Goal: Task Accomplishment & Management: Manage account settings

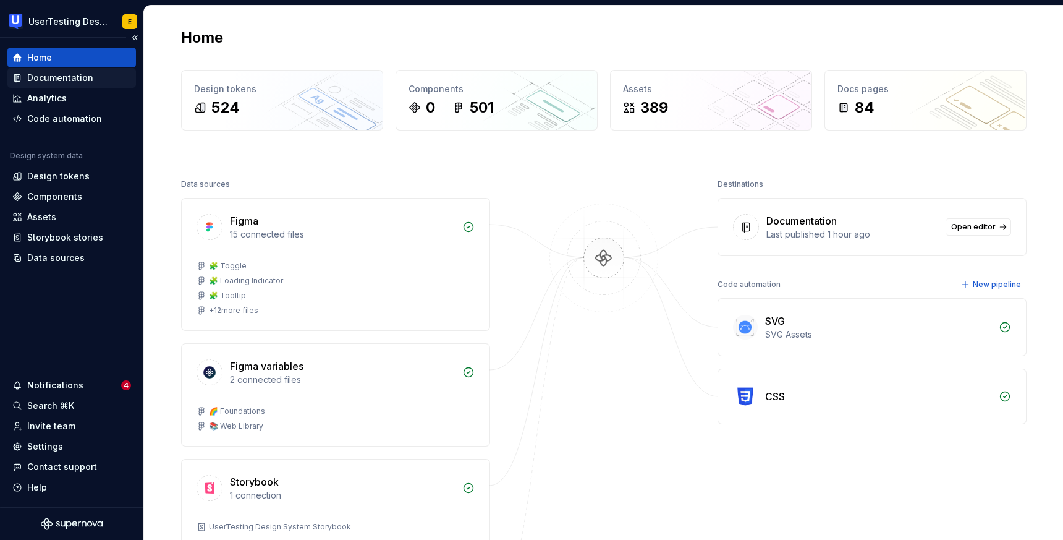
click at [74, 77] on div "Documentation" at bounding box center [60, 78] width 66 height 12
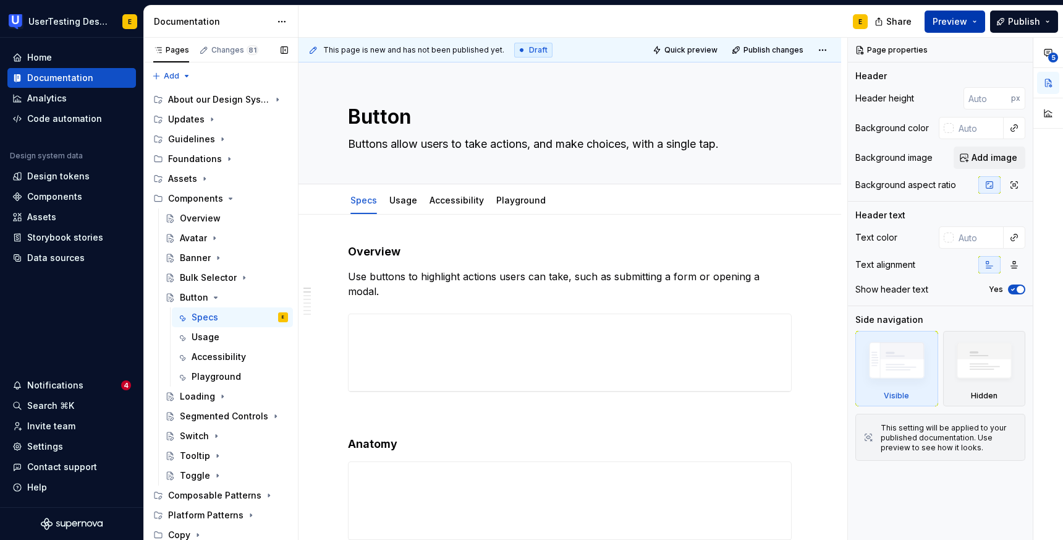
click at [967, 20] on span "Preview" at bounding box center [950, 21] width 35 height 12
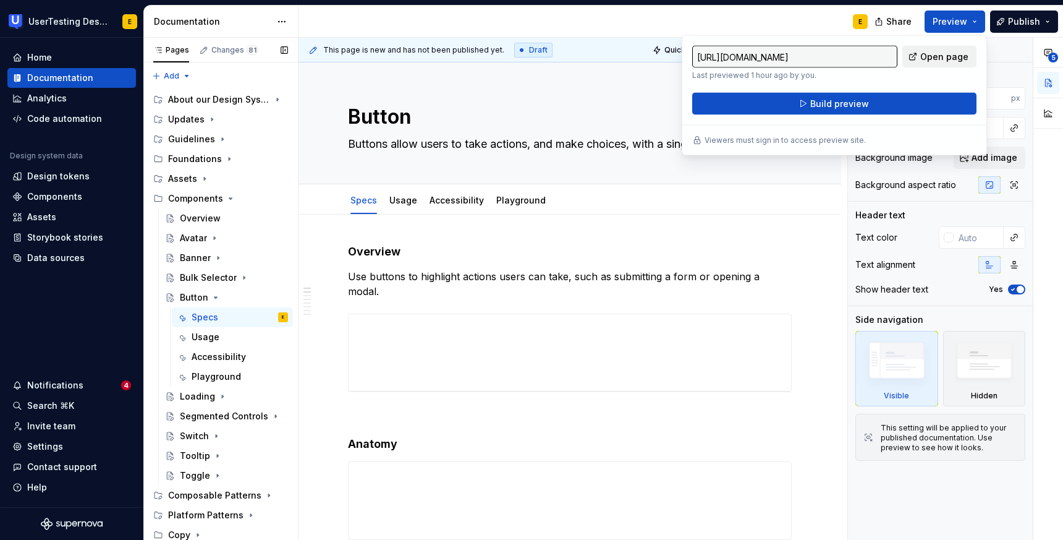
click at [939, 57] on span "Open page" at bounding box center [944, 57] width 48 height 12
click at [282, 21] on html "UserTesting Design System E Home Documentation Analytics Code automation Design…" at bounding box center [531, 270] width 1063 height 540
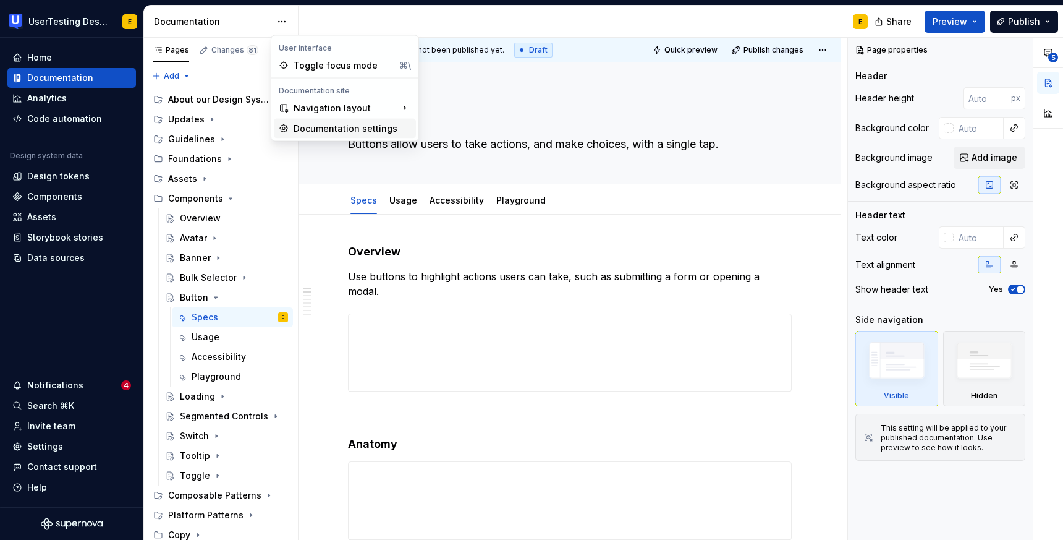
click at [352, 132] on div "Documentation settings" at bounding box center [352, 128] width 117 height 12
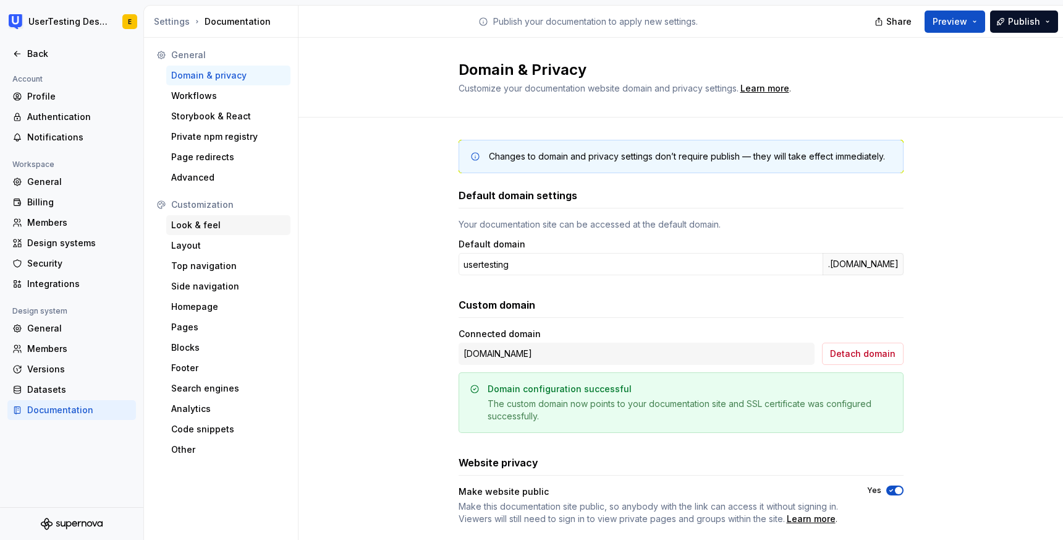
click at [205, 226] on div "Look & feel" at bounding box center [228, 225] width 114 height 12
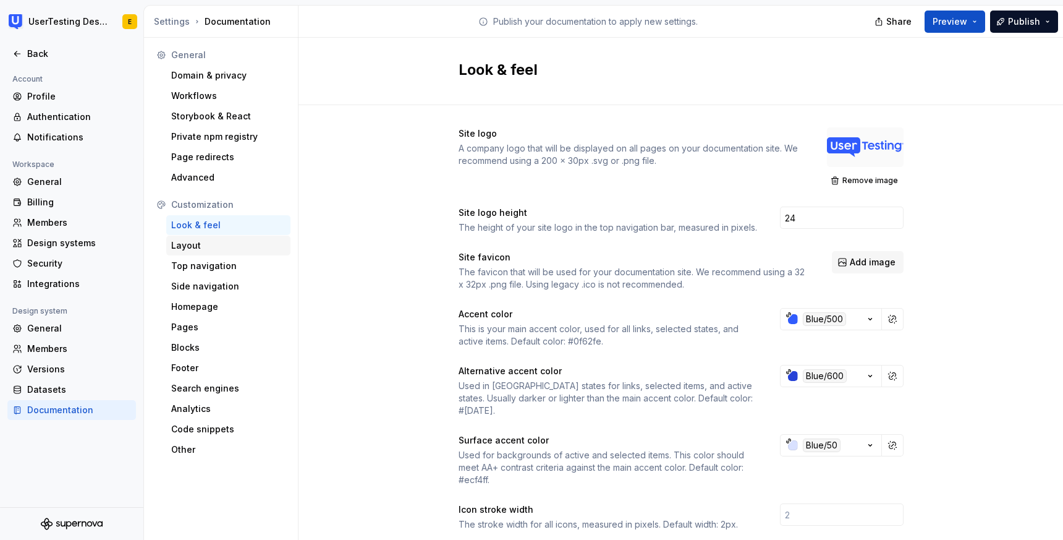
click at [195, 244] on div "Layout" at bounding box center [228, 245] width 114 height 12
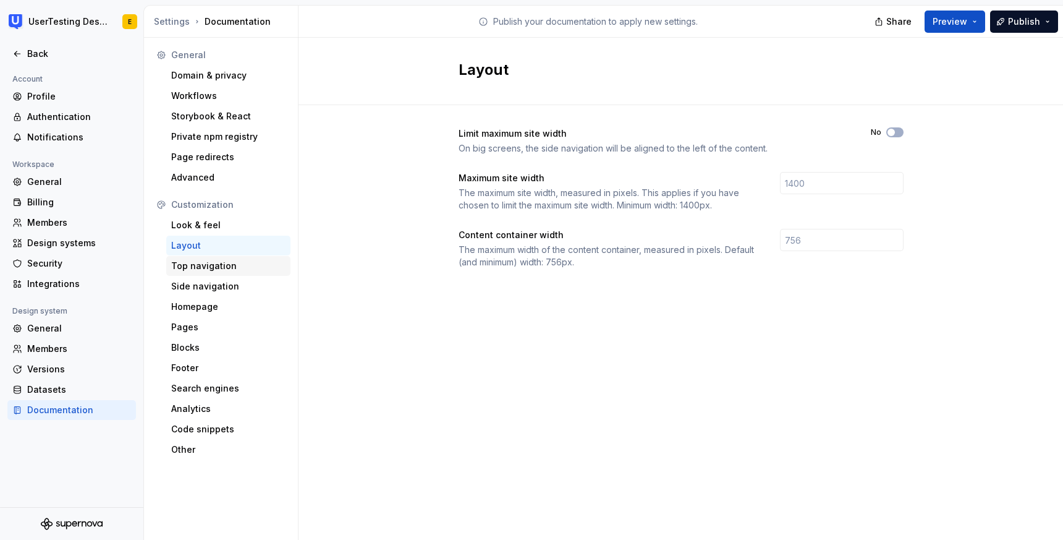
click at [218, 264] on div "Top navigation" at bounding box center [228, 266] width 114 height 12
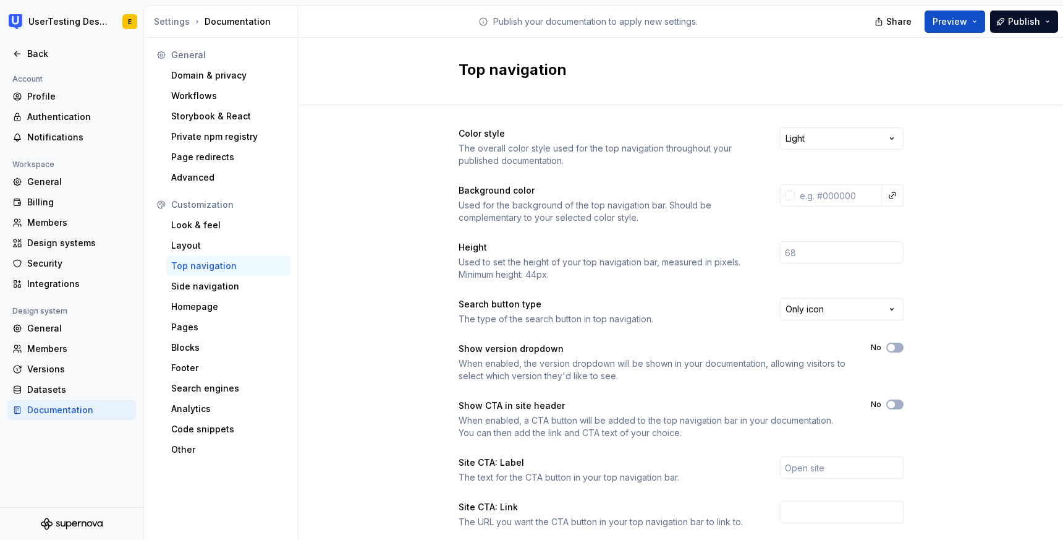
scroll to position [131, 0]
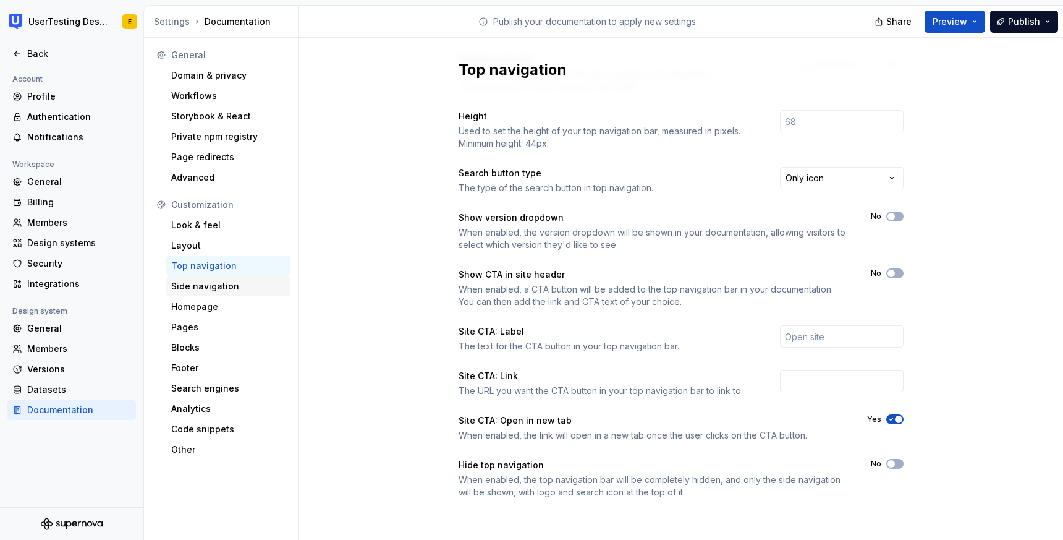
click at [221, 287] on div "Side navigation" at bounding box center [228, 286] width 114 height 12
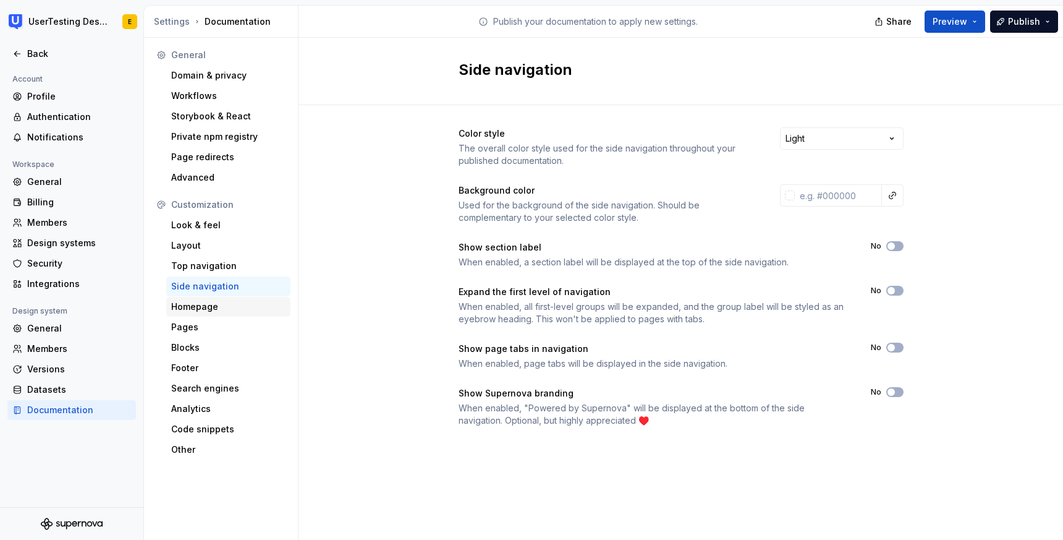
click at [205, 308] on div "Homepage" at bounding box center [228, 306] width 114 height 12
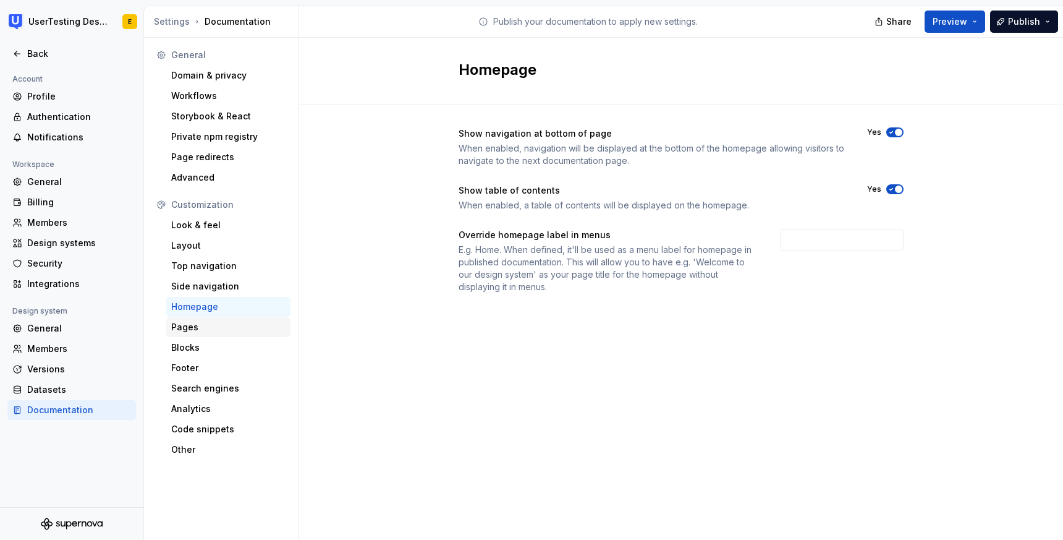
click at [193, 332] on div "Pages" at bounding box center [228, 327] width 114 height 12
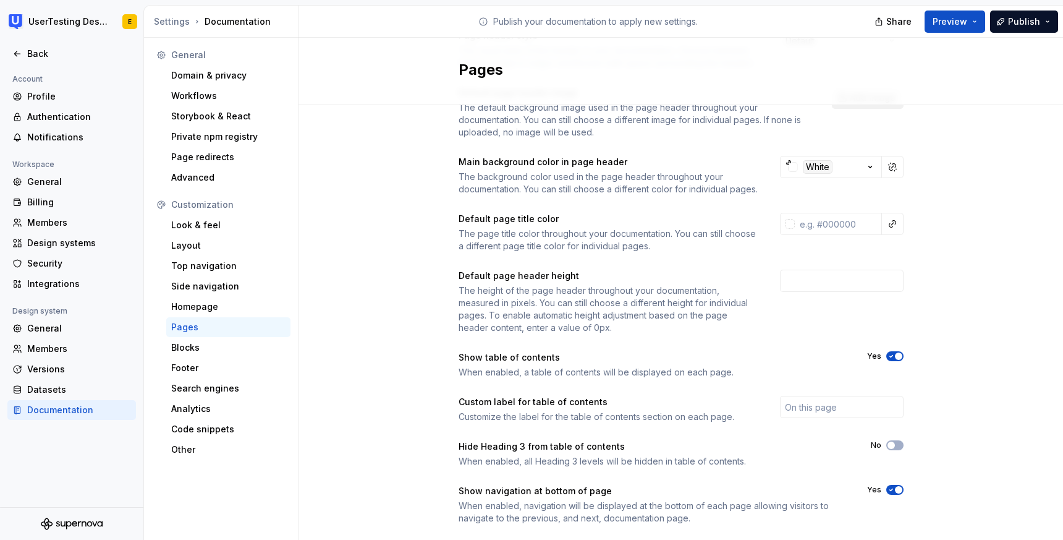
scroll to position [136, 0]
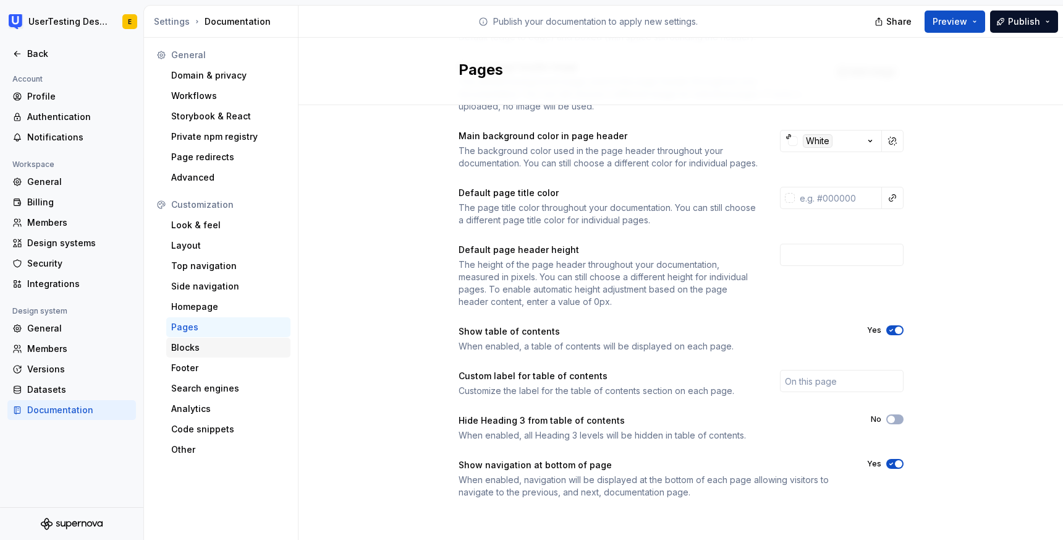
click at [202, 348] on div "Blocks" at bounding box center [228, 347] width 114 height 12
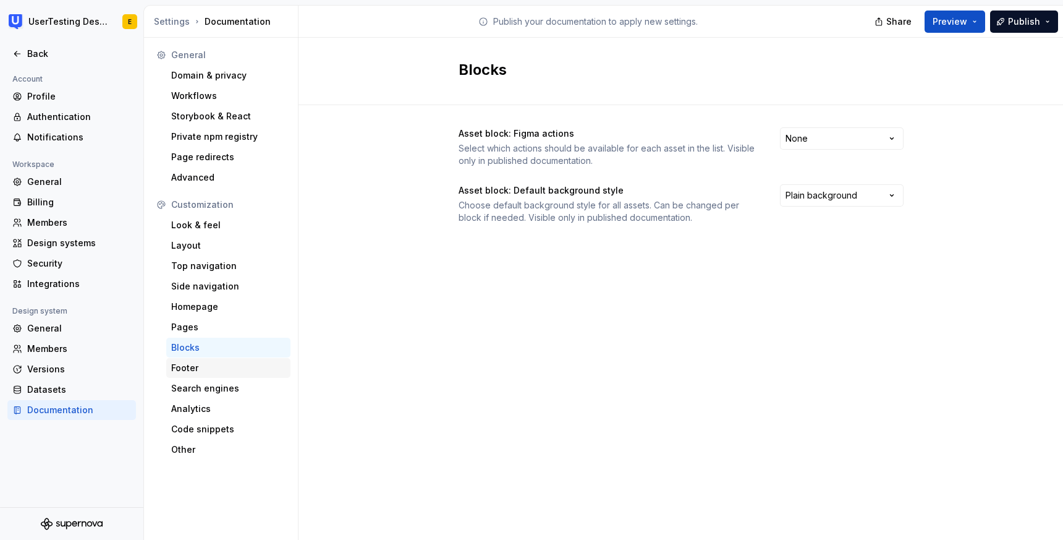
click at [203, 366] on div "Footer" at bounding box center [228, 368] width 114 height 12
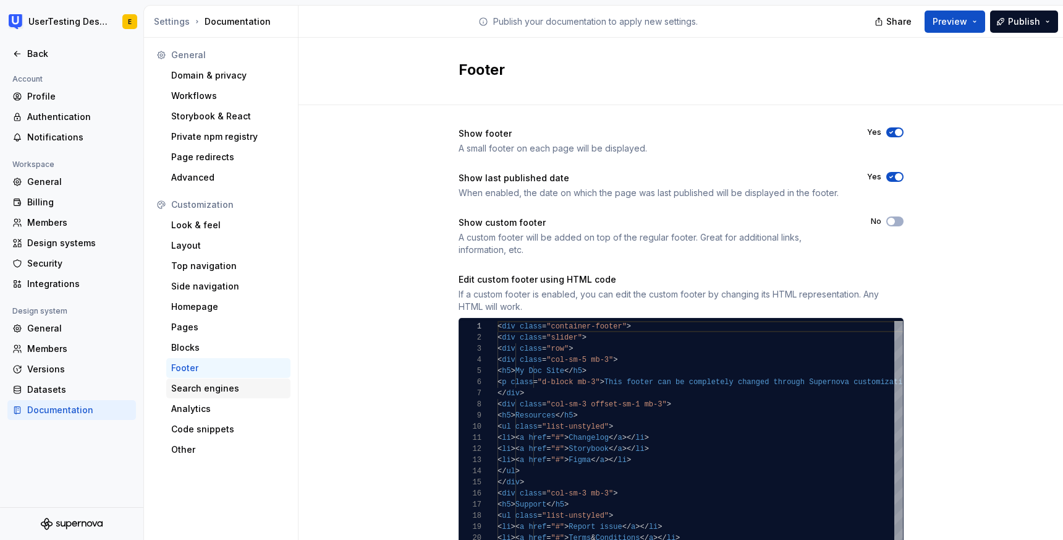
click at [228, 390] on div "Search engines" at bounding box center [228, 388] width 114 height 12
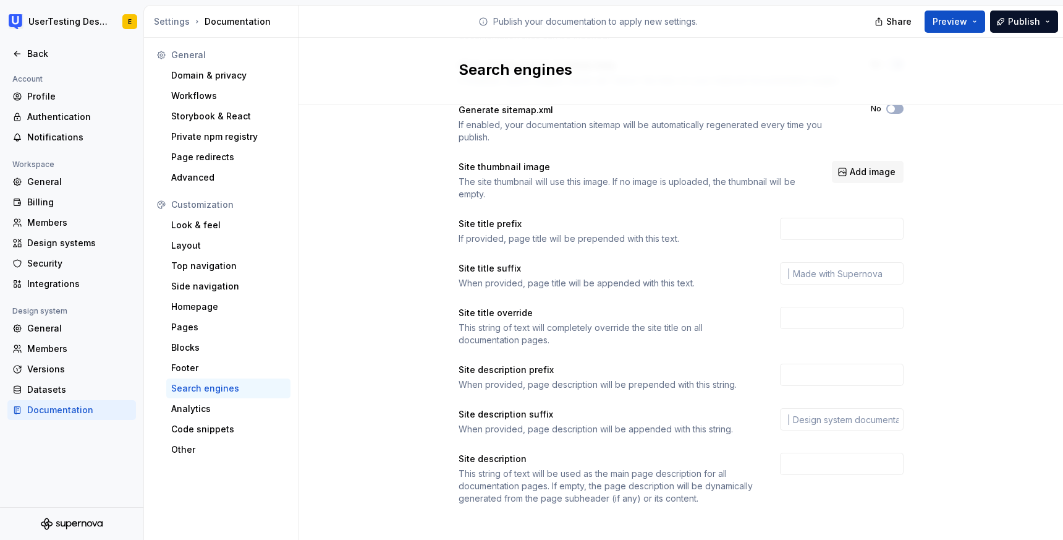
scroll to position [131, 0]
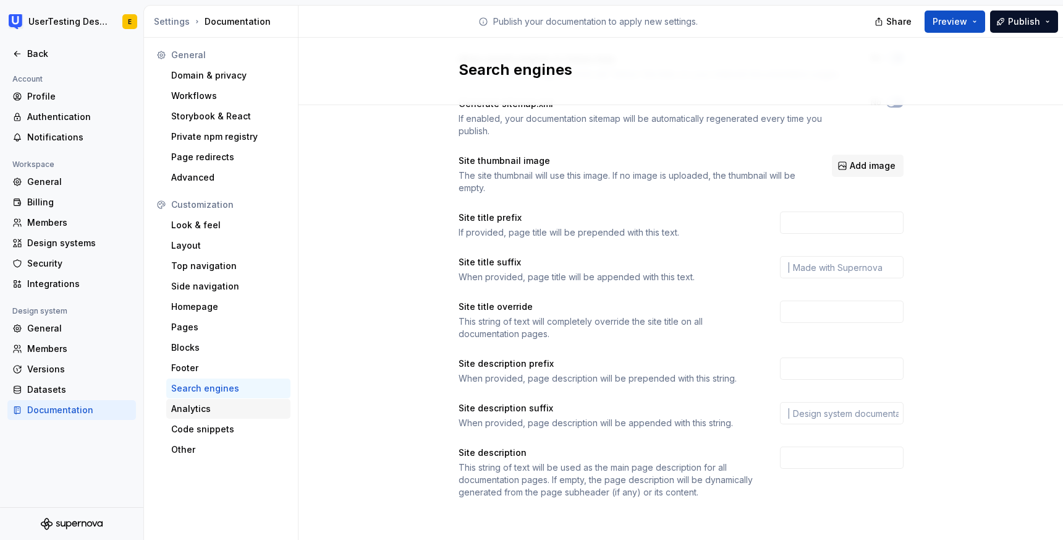
click at [198, 410] on div "Analytics" at bounding box center [228, 408] width 114 height 12
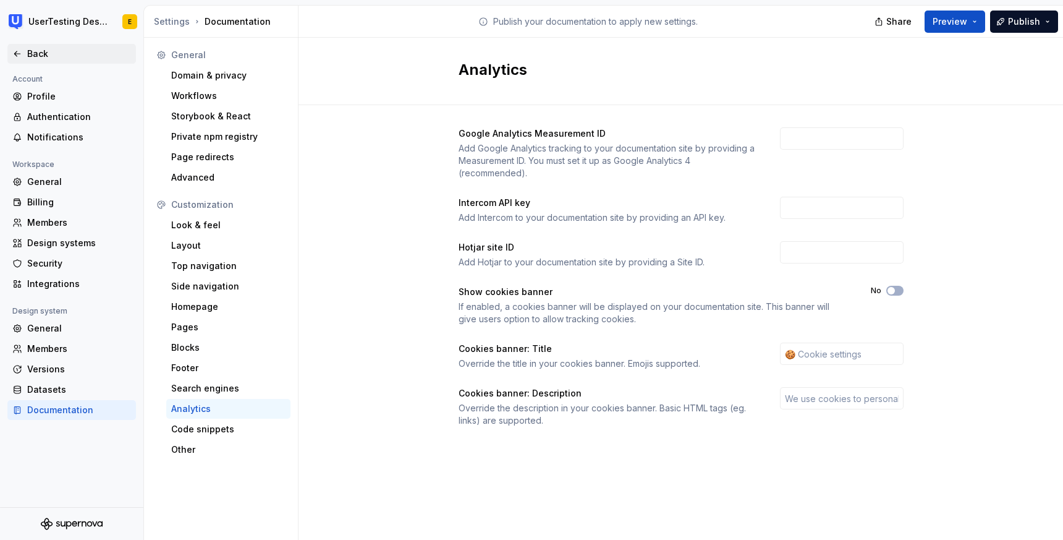
click at [25, 54] on div "Back" at bounding box center [71, 54] width 119 height 12
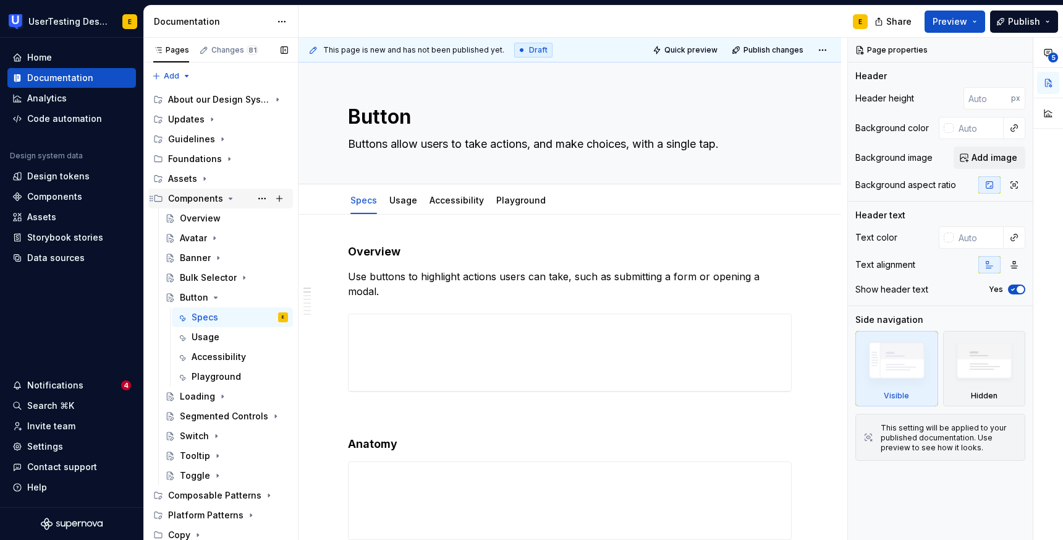
click at [195, 195] on div "Components" at bounding box center [195, 198] width 55 height 12
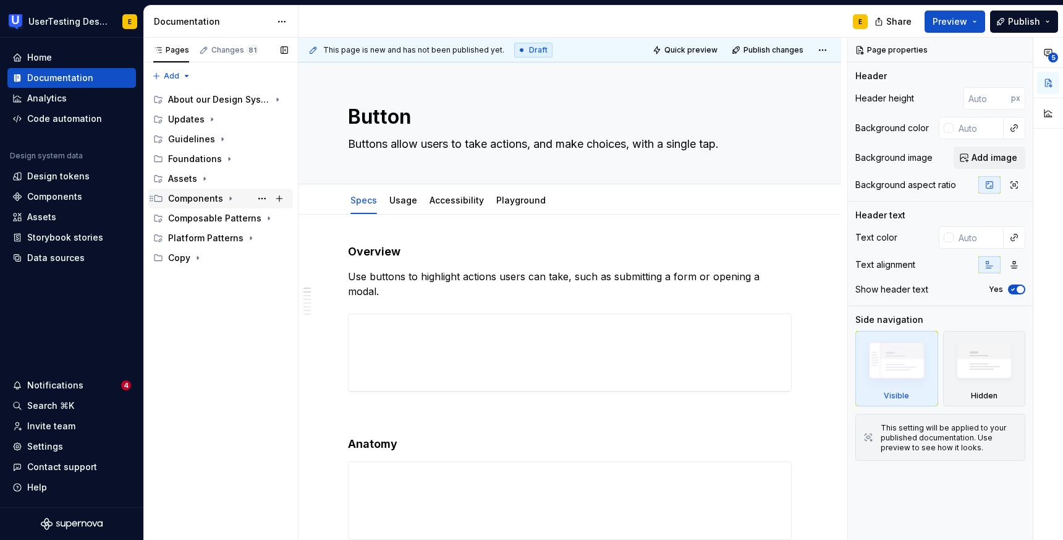
click at [195, 195] on div "Components" at bounding box center [195, 198] width 55 height 12
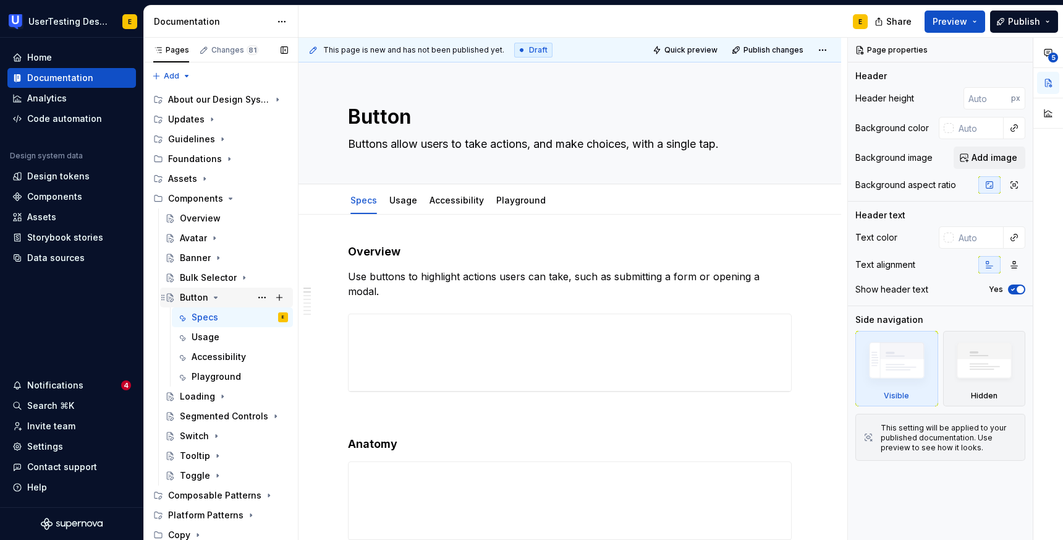
click at [199, 297] on div "Button" at bounding box center [194, 297] width 28 height 12
click at [263, 295] on button "Page tree" at bounding box center [261, 297] width 17 height 17
click at [943, 70] on div "**********" at bounding box center [955, 289] width 215 height 502
click at [54, 441] on div "Settings" at bounding box center [45, 446] width 36 height 12
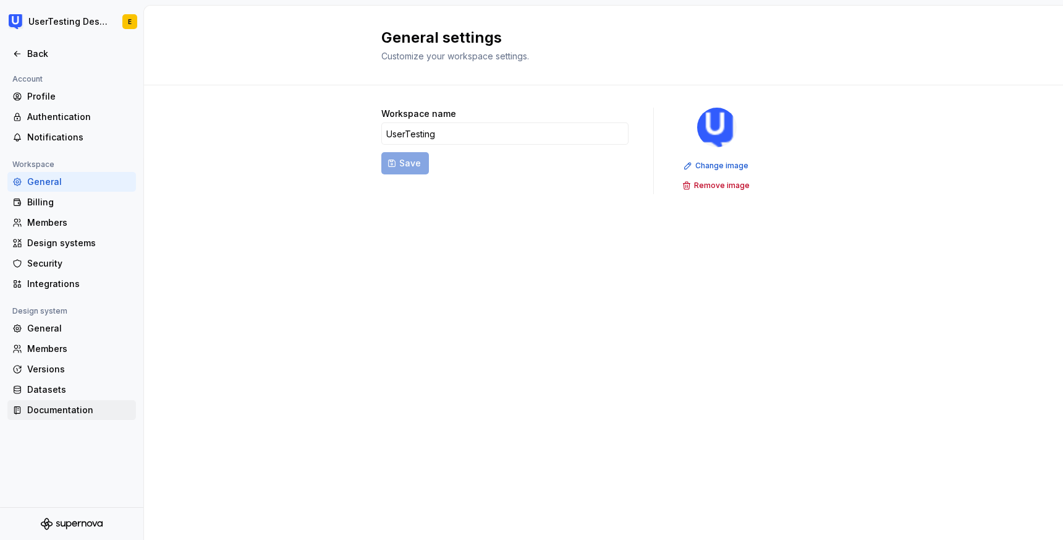
click at [67, 417] on div "Documentation" at bounding box center [71, 410] width 129 height 20
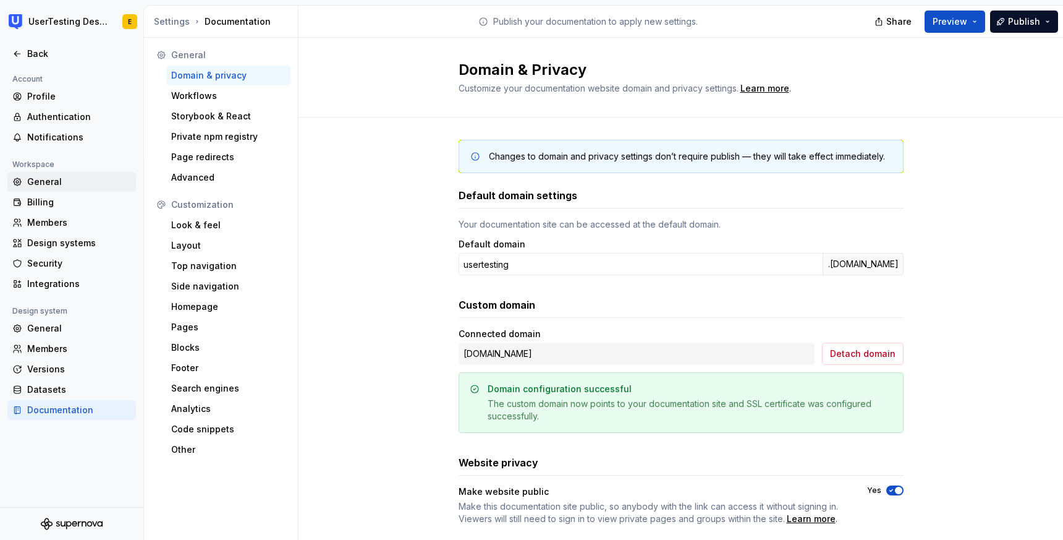
click at [55, 184] on div "General" at bounding box center [79, 182] width 104 height 12
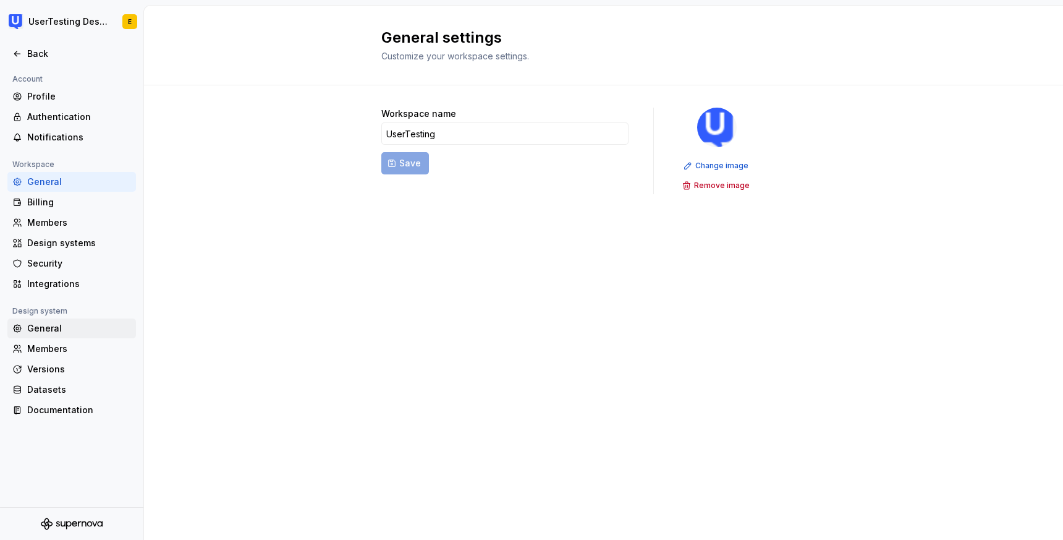
click at [55, 326] on div "General" at bounding box center [79, 328] width 104 height 12
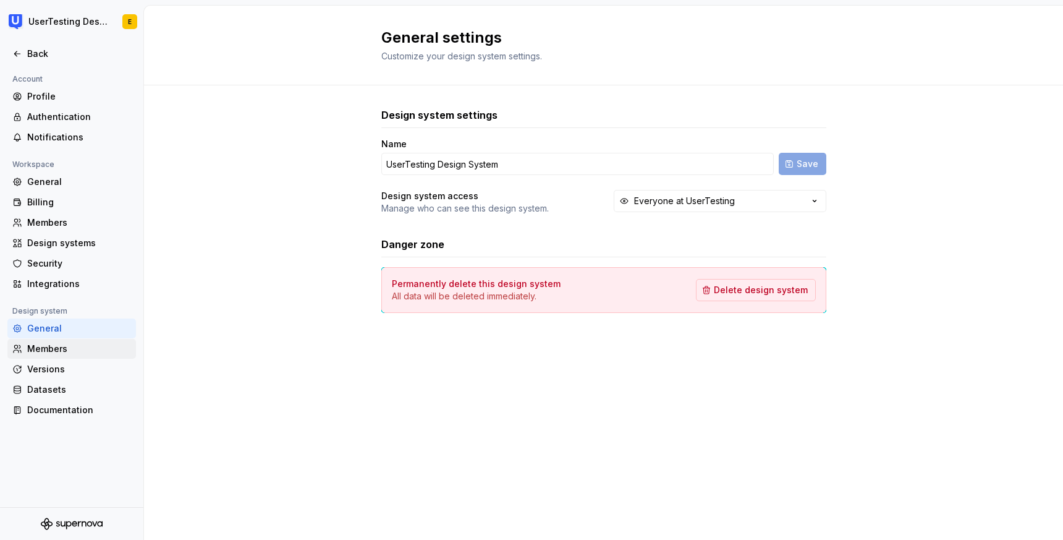
click at [51, 351] on div "Members" at bounding box center [79, 348] width 104 height 12
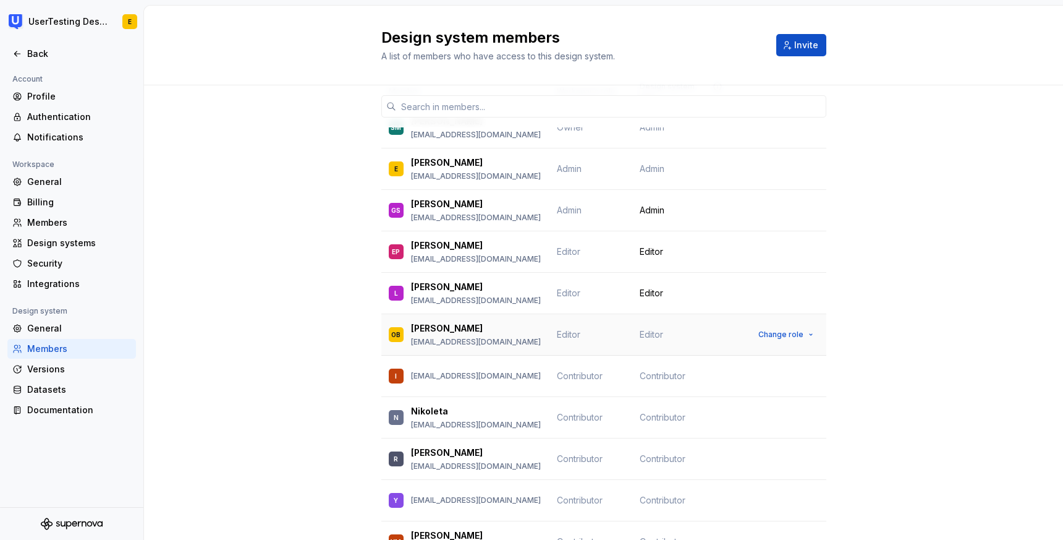
scroll to position [53, 0]
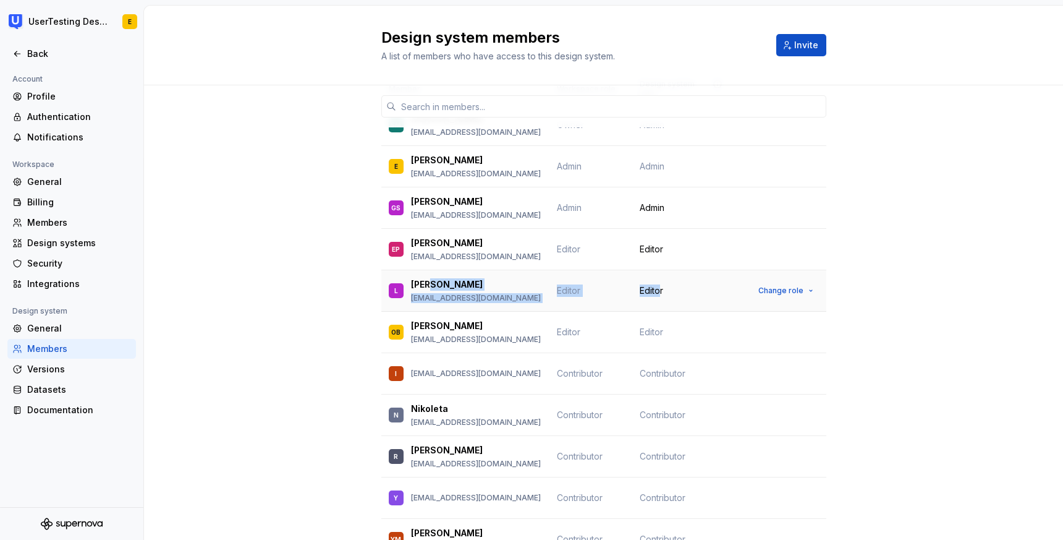
drag, startPoint x: 658, startPoint y: 281, endPoint x: 514, endPoint y: 278, distance: 144.0
click at [514, 278] on tr "L [PERSON_NAME] [PERSON_NAME][EMAIL_ADDRESS][DOMAIN_NAME] Editor Editor Change …" at bounding box center [603, 290] width 445 height 41
click at [437, 278] on div "[PERSON_NAME]" at bounding box center [476, 284] width 130 height 12
click at [25, 56] on div "Back" at bounding box center [71, 54] width 119 height 12
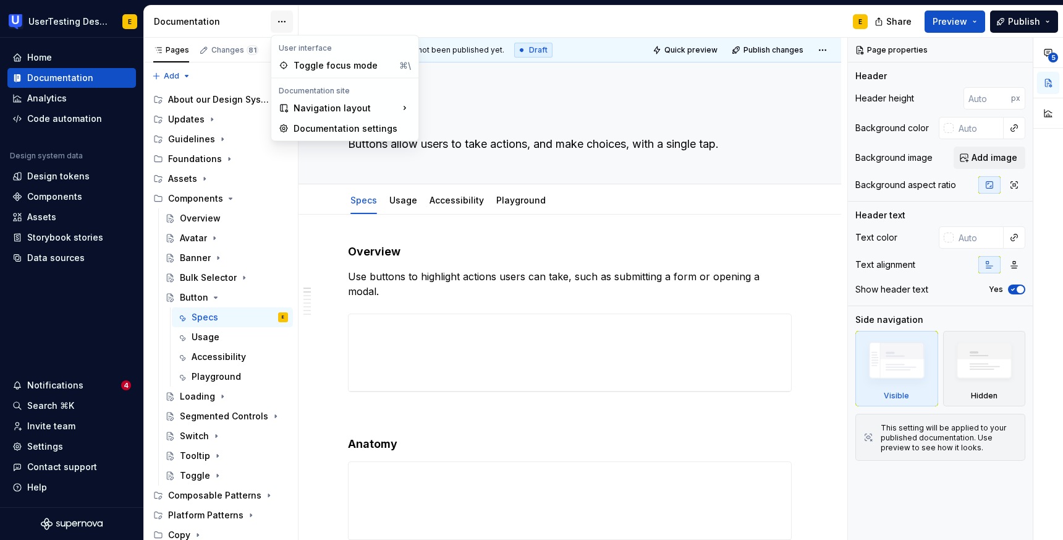
click at [282, 18] on html "UserTesting Design System E Home Documentation Analytics Code automation Design…" at bounding box center [531, 270] width 1063 height 540
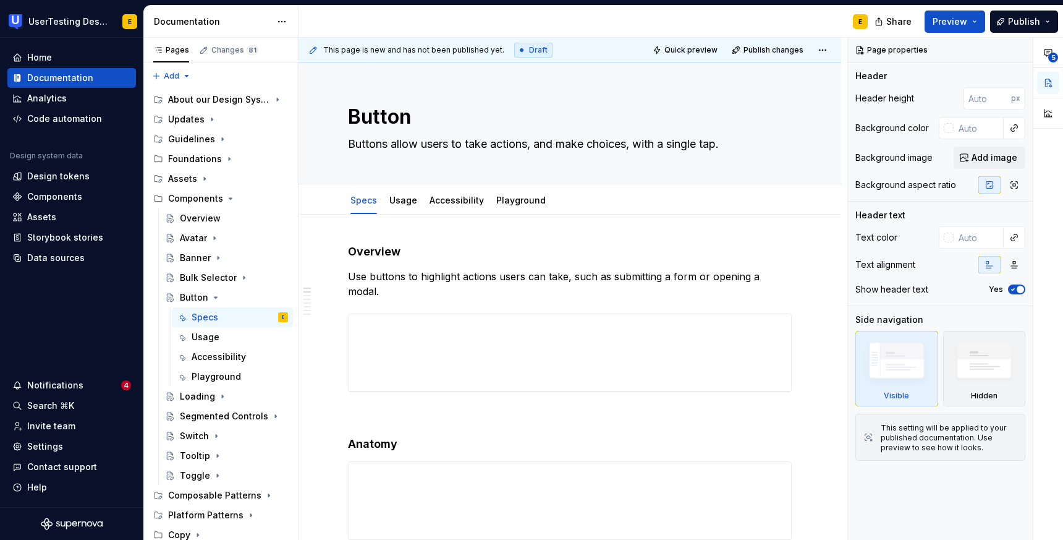
click at [438, 23] on html "UserTesting Design System E Home Documentation Analytics Code automation Design…" at bounding box center [531, 270] width 1063 height 540
type textarea "*"
click at [41, 444] on div "Settings" at bounding box center [45, 446] width 36 height 12
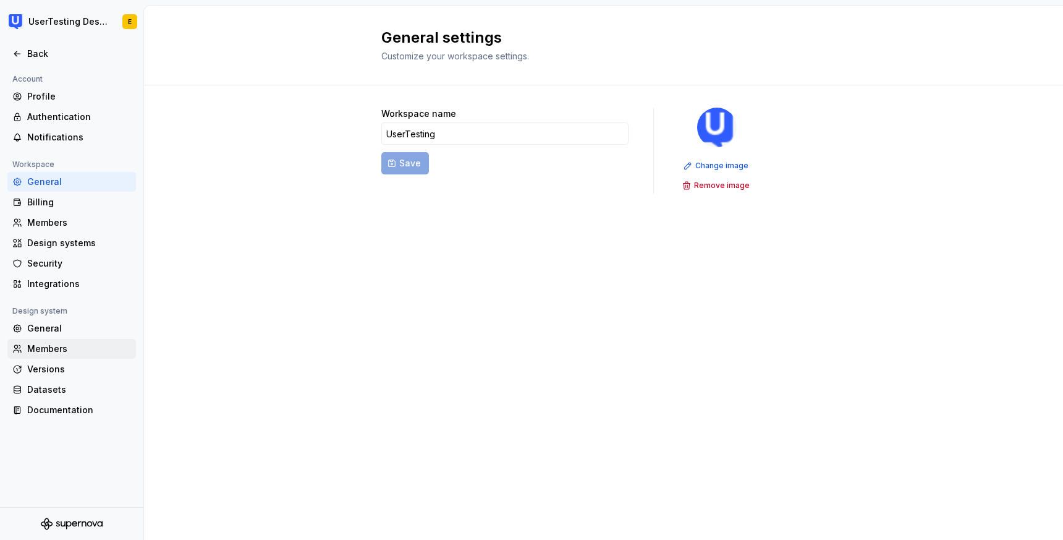
click at [57, 346] on div "Members" at bounding box center [79, 348] width 104 height 12
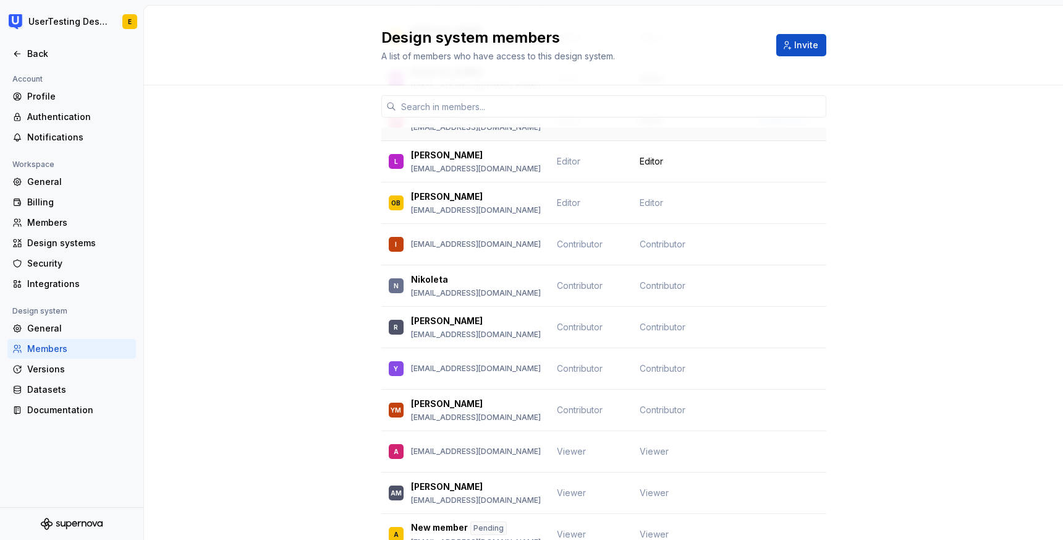
scroll to position [205, 0]
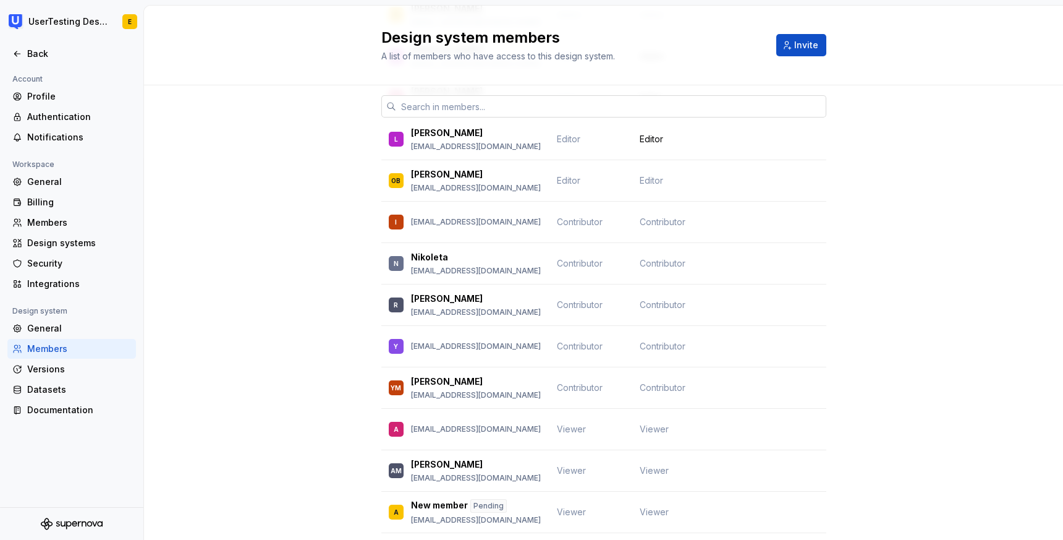
click at [453, 106] on input "text" at bounding box center [611, 106] width 430 height 22
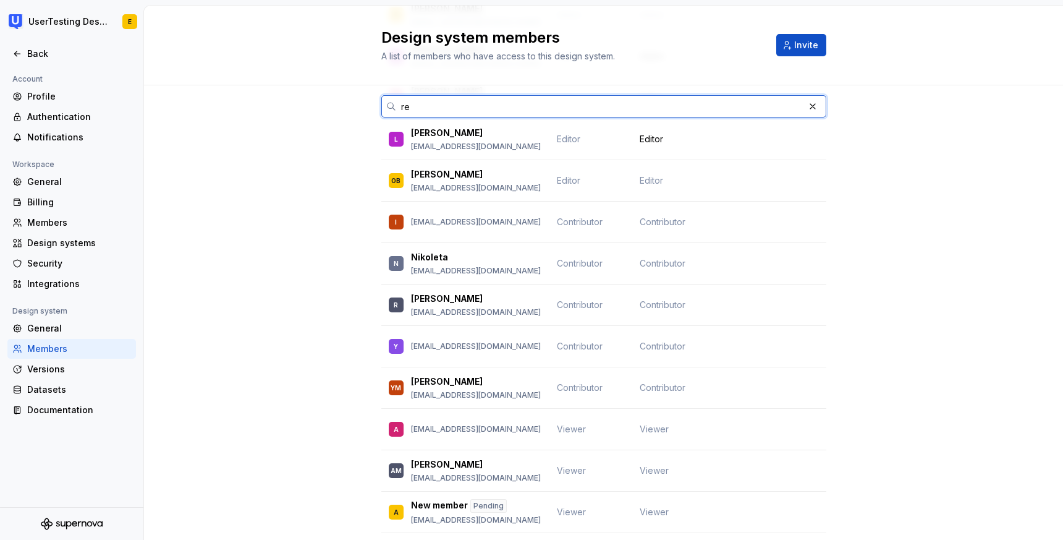
scroll to position [0, 0]
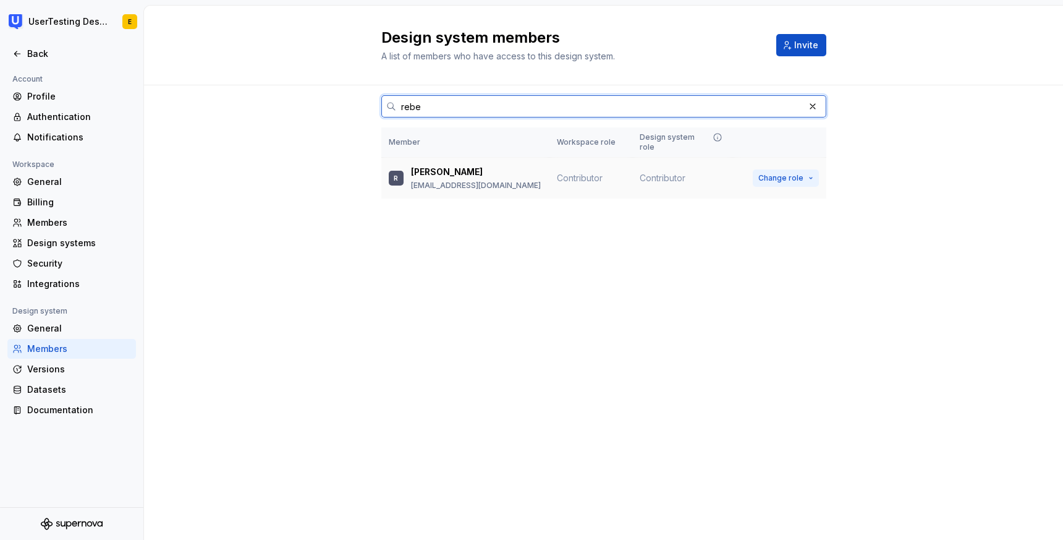
type input "rebe"
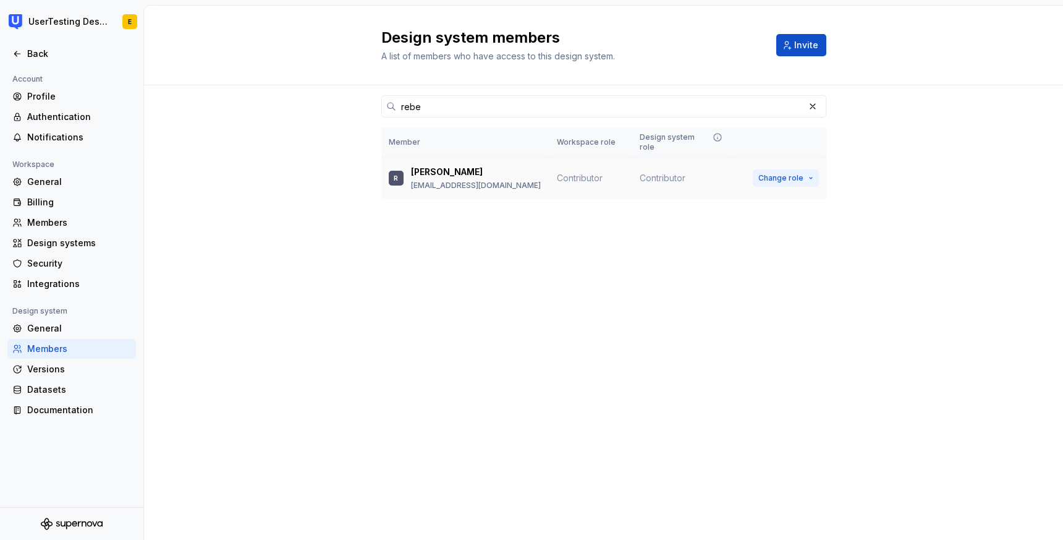
click at [794, 173] on span "Change role" at bounding box center [780, 178] width 45 height 10
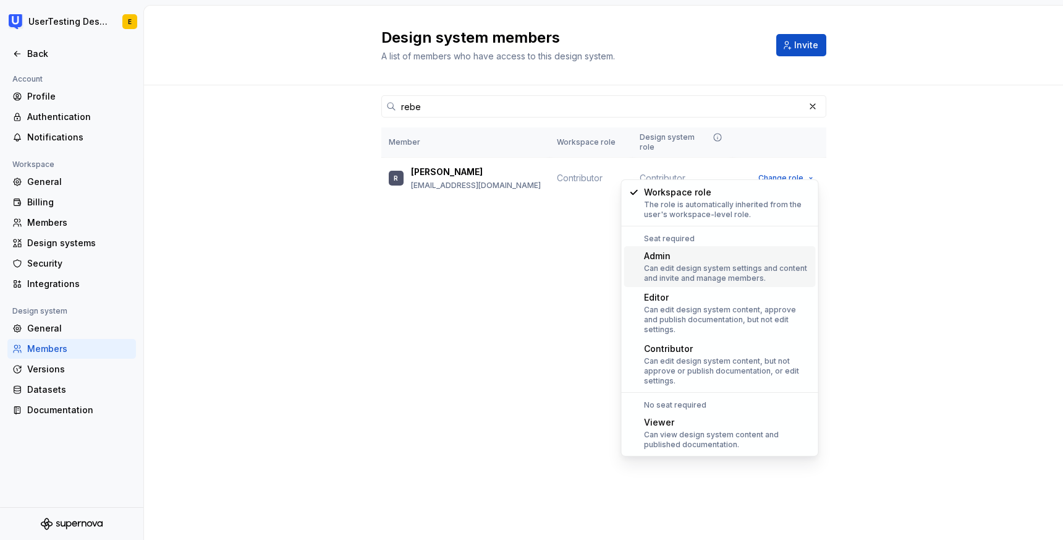
click at [683, 268] on div "Can edit design system settings and content and invite and manage members." at bounding box center [727, 273] width 167 height 20
